Goal: Task Accomplishment & Management: Manage account settings

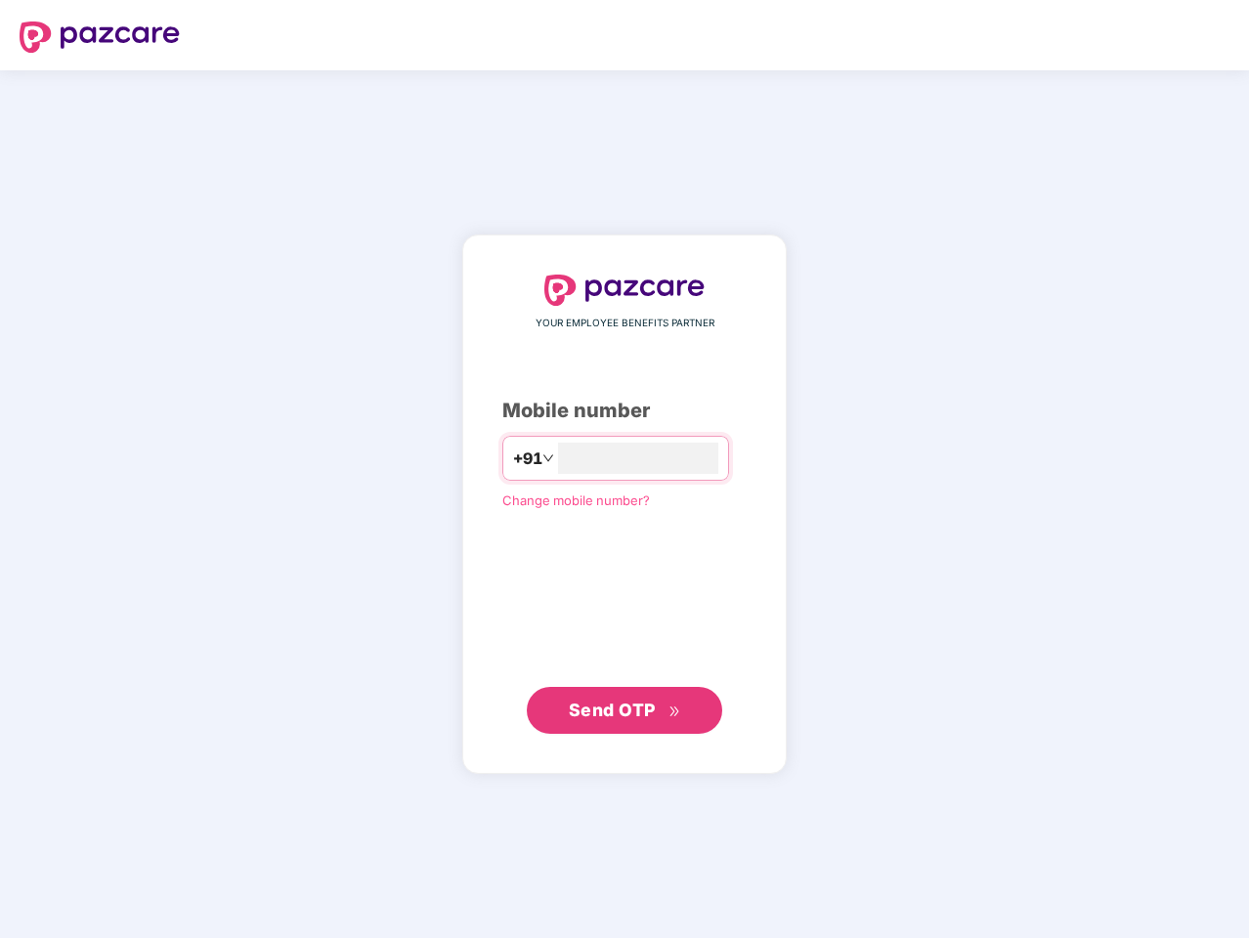
click at [625, 469] on input "number" at bounding box center [638, 458] width 160 height 31
click at [100, 37] on img at bounding box center [100, 37] width 160 height 31
click at [513, 458] on span "+91" at bounding box center [527, 459] width 29 height 24
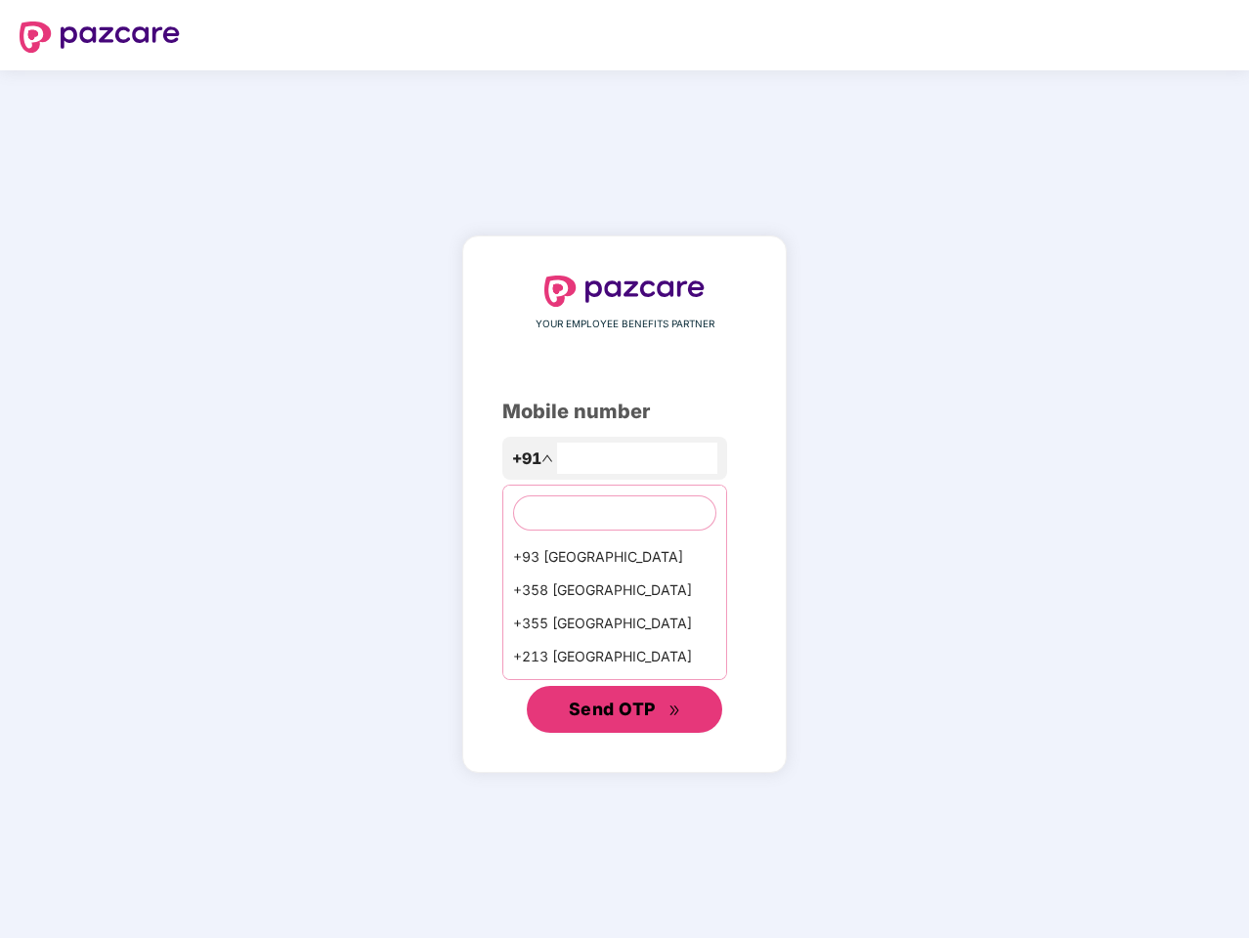
click at [625, 711] on span "Send OTP" at bounding box center [612, 709] width 87 height 21
